Goal: Check status: Check status

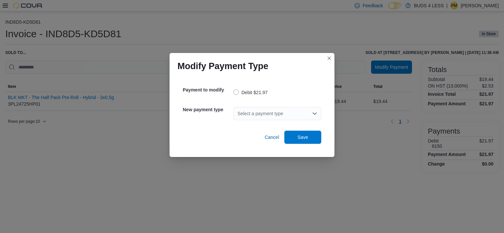
click at [255, 113] on div "Select a payment type" at bounding box center [277, 113] width 88 height 13
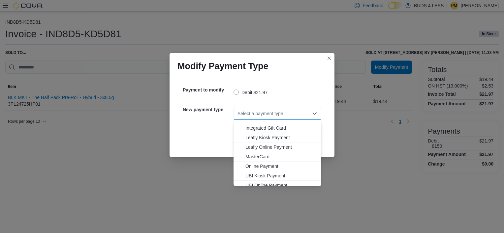
scroll to position [77, 0]
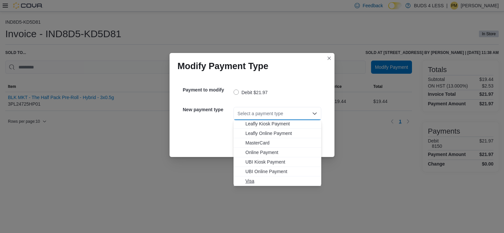
click at [257, 179] on span "Visa" at bounding box center [281, 181] width 72 height 7
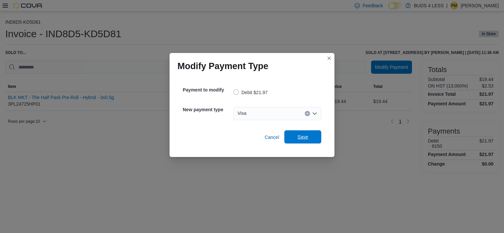
click at [304, 139] on span "Save" at bounding box center [302, 137] width 11 height 7
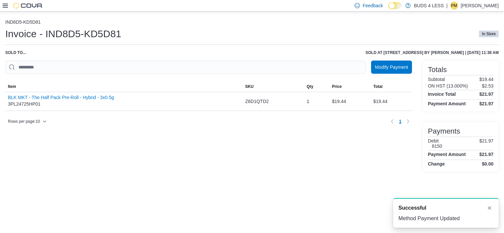
scroll to position [0, 0]
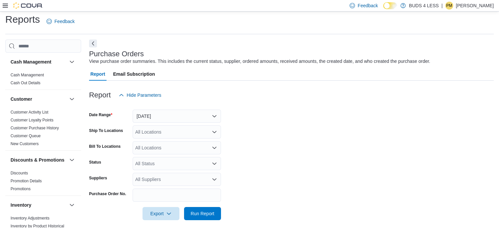
scroll to position [4, 0]
click at [156, 117] on button "[DATE]" at bounding box center [176, 115] width 88 height 13
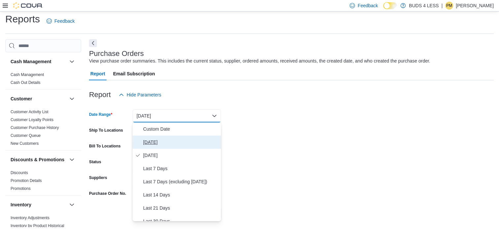
click at [156, 142] on span "Today" at bounding box center [180, 142] width 75 height 8
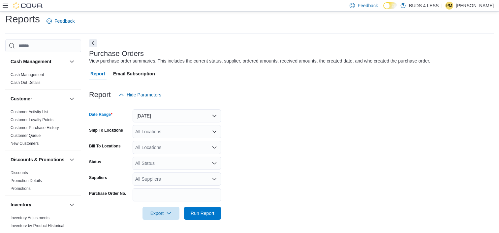
click at [177, 132] on div "All Locations" at bounding box center [176, 131] width 88 height 13
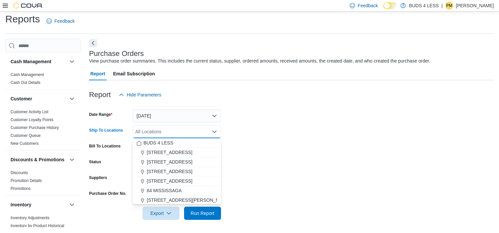
click at [281, 124] on form "Date Range Today Ship To Locations All Locations Combo box. Selected. Combo box…" at bounding box center [291, 160] width 404 height 119
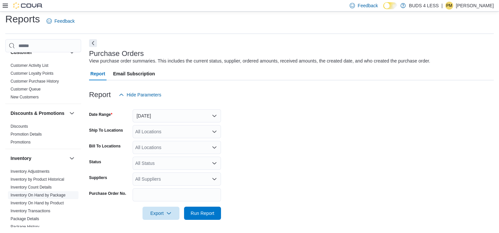
scroll to position [0, 0]
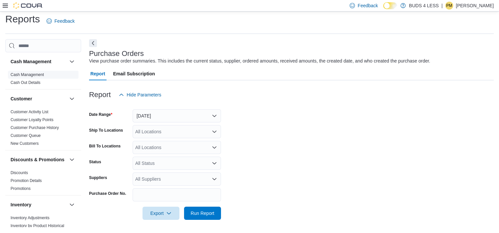
click at [32, 75] on link "Cash Management" at bounding box center [27, 74] width 33 height 5
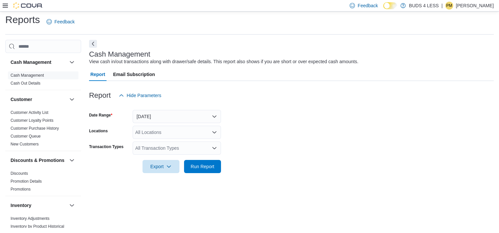
click at [8, 6] on div at bounding box center [23, 5] width 40 height 7
click at [4, 5] on icon at bounding box center [5, 5] width 5 height 5
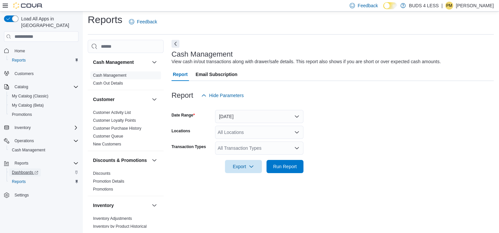
click at [26, 170] on span "Dashboards" at bounding box center [25, 172] width 26 height 5
click at [23, 138] on span "Operations" at bounding box center [23, 140] width 19 height 5
click at [27, 148] on span "Cash Management" at bounding box center [28, 150] width 33 height 5
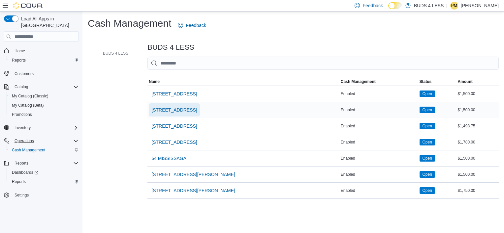
click at [185, 109] on span "[STREET_ADDRESS]" at bounding box center [173, 110] width 45 height 7
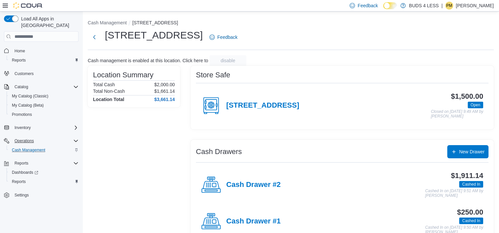
scroll to position [17, 0]
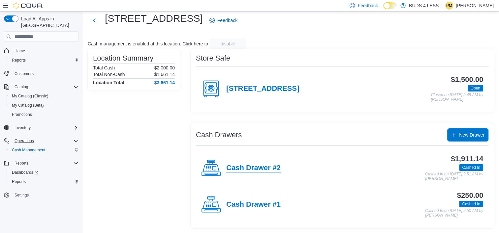
click at [266, 166] on h4 "Cash Drawer #2" at bounding box center [253, 168] width 54 height 9
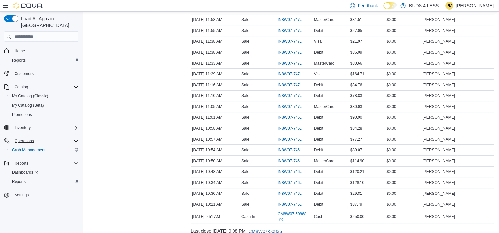
scroll to position [6, 0]
